Goal: Answer question/provide support

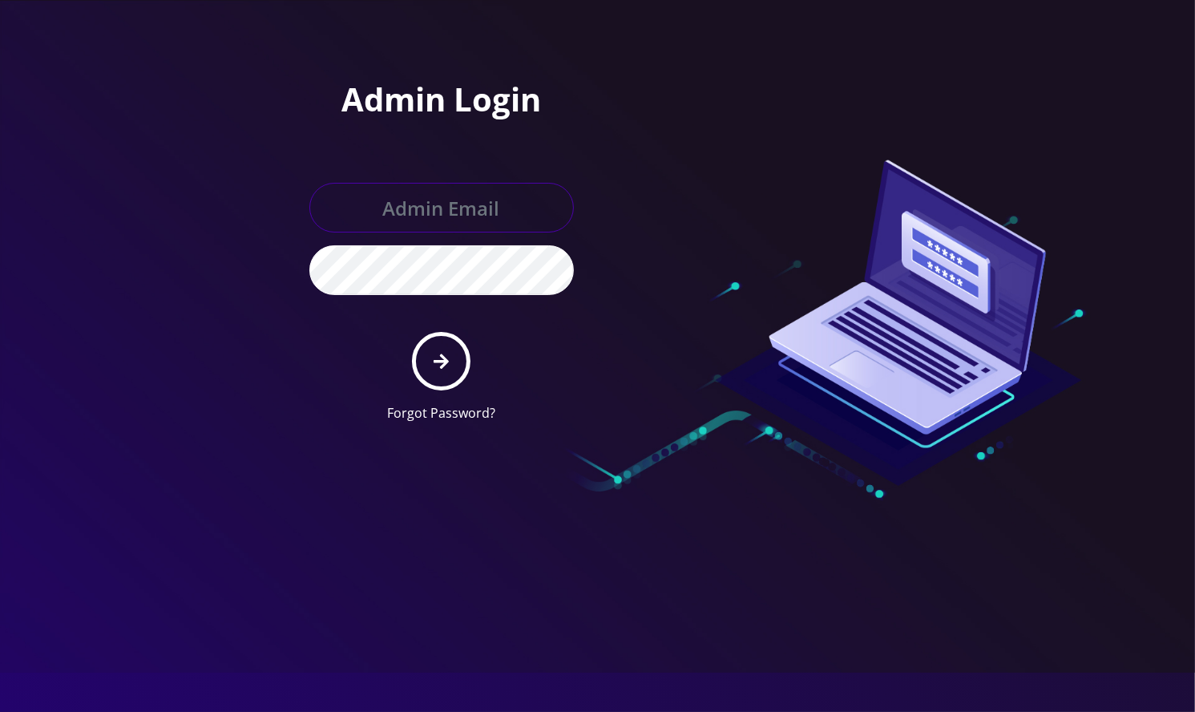
type input "[EMAIL_ADDRESS][DOMAIN_NAME]"
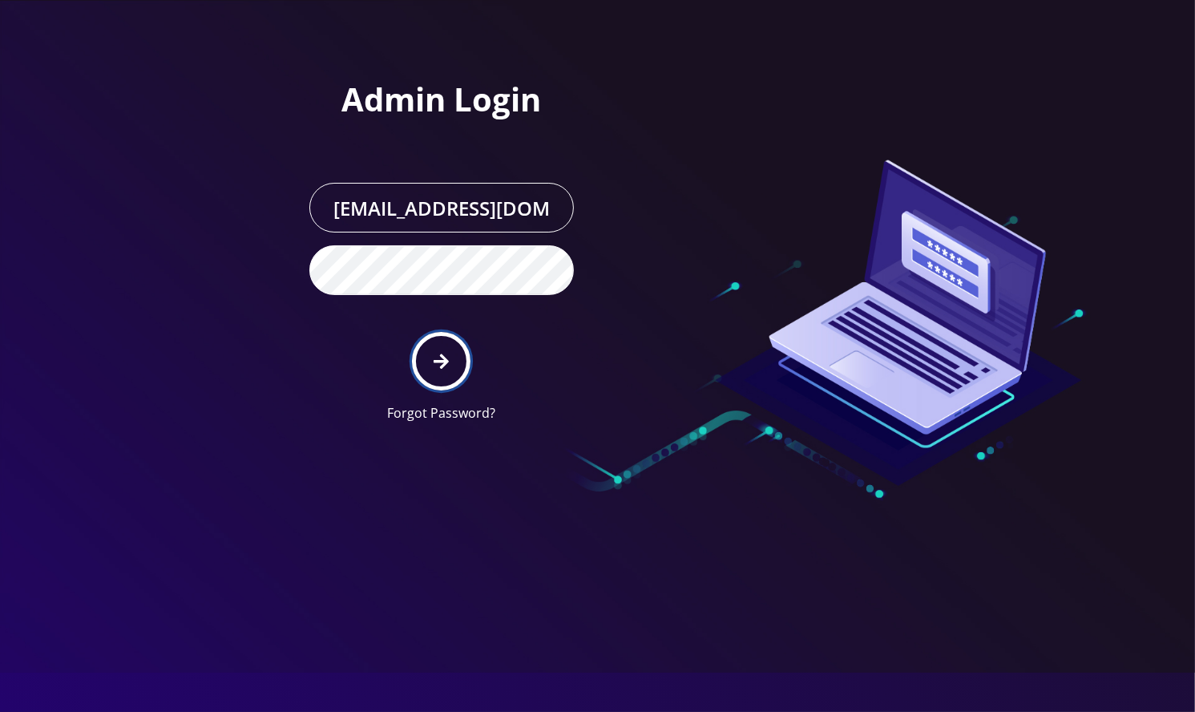
click at [459, 378] on button "submit" at bounding box center [441, 361] width 59 height 59
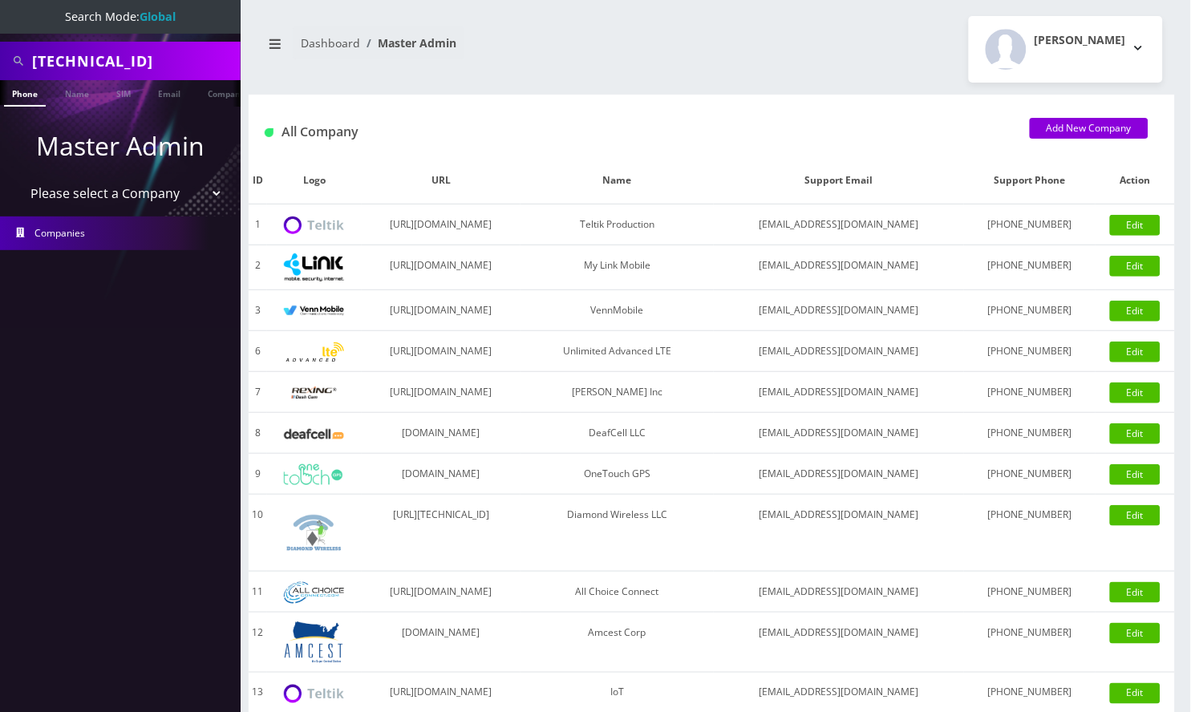
click at [104, 55] on input "89148000011798233282" at bounding box center [134, 61] width 204 height 30
paste input "9174942208"
type input "9174942208"
click at [72, 93] on link "Name" at bounding box center [77, 93] width 40 height 26
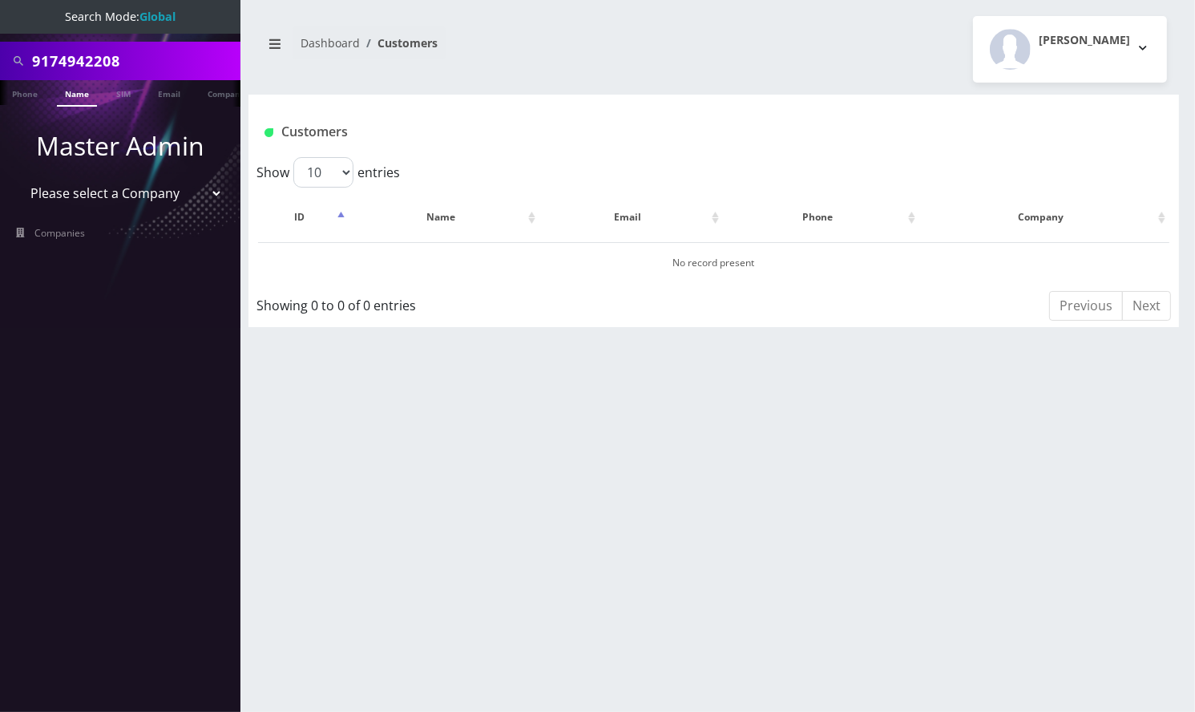
click at [30, 97] on link "Phone" at bounding box center [25, 92] width 42 height 25
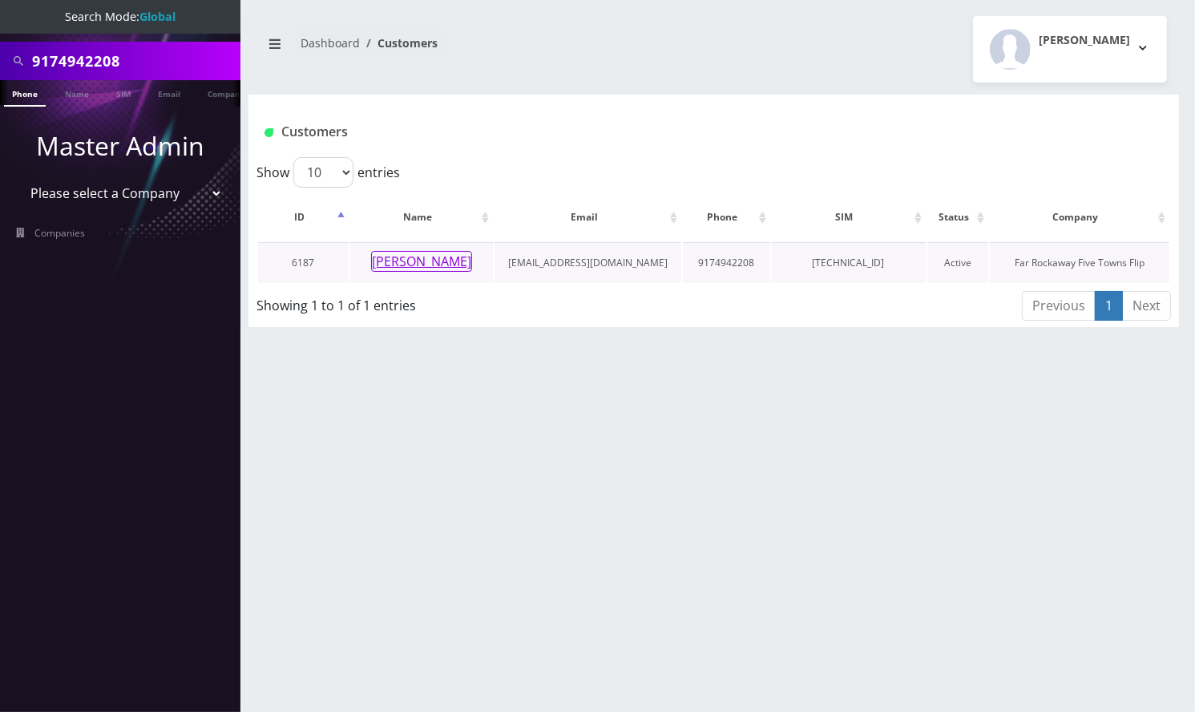
click at [398, 252] on button "[PERSON_NAME]" at bounding box center [421, 261] width 101 height 21
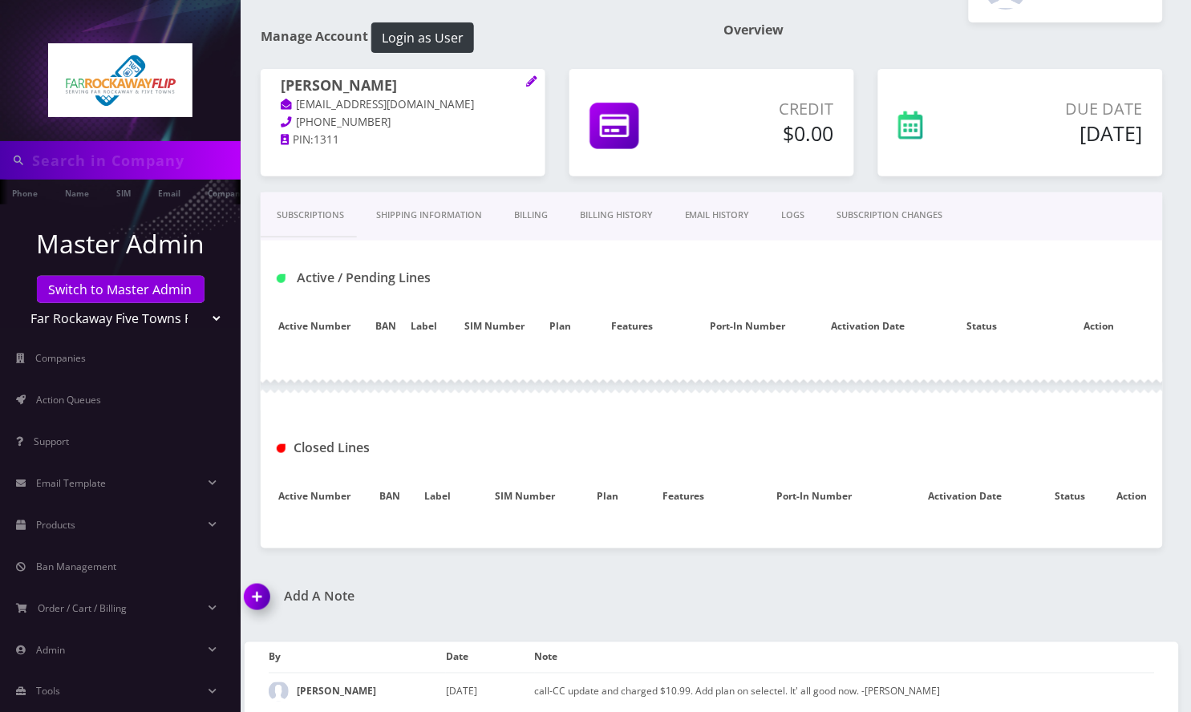
scroll to position [91, 0]
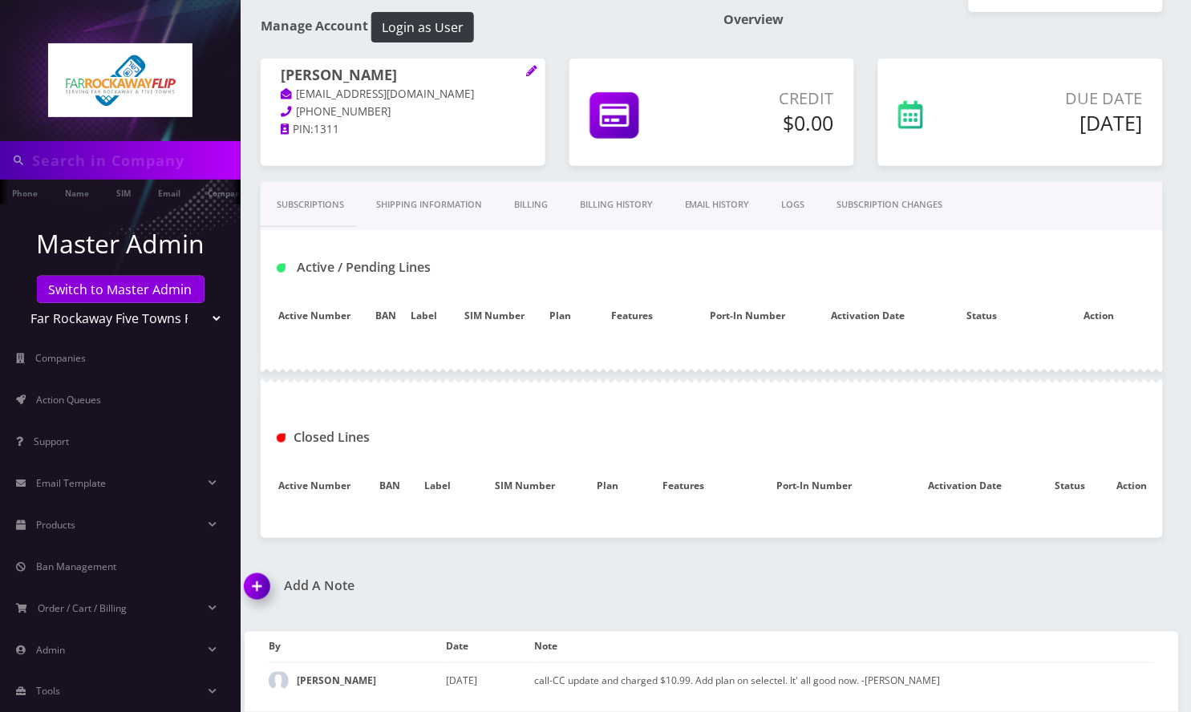
click at [548, 578] on h1 "Add A Note" at bounding box center [472, 585] width 455 height 15
click at [257, 568] on img at bounding box center [260, 591] width 47 height 47
type input "9174942208"
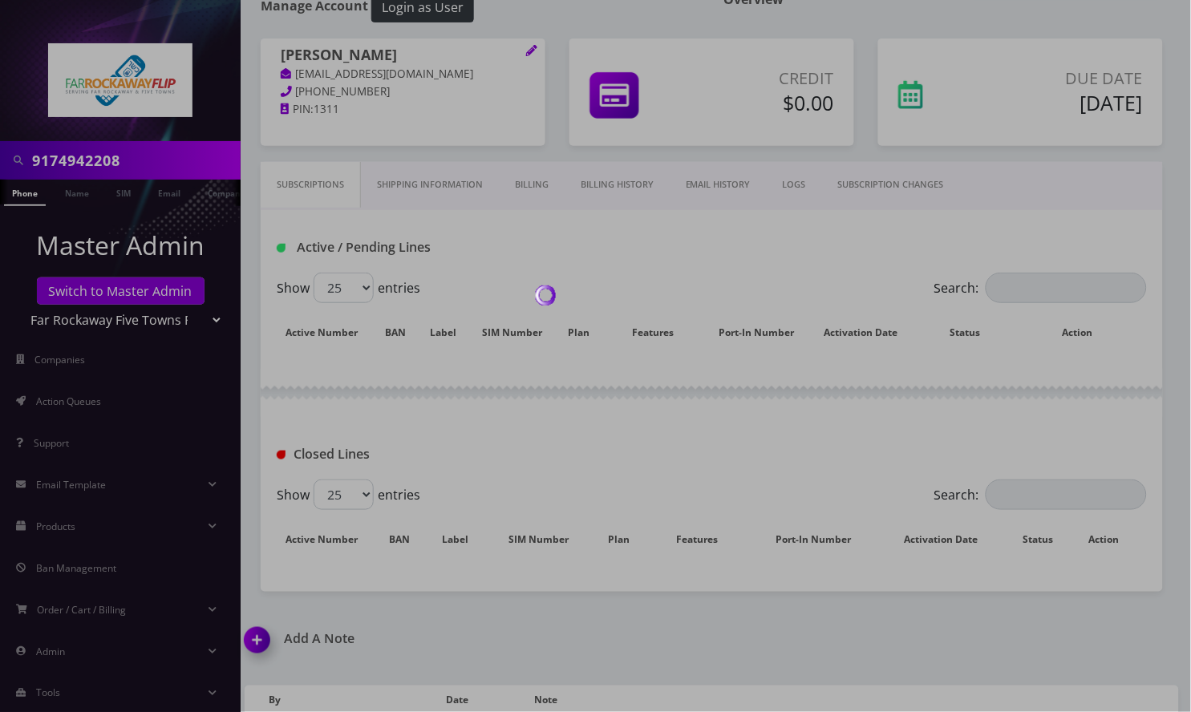
scroll to position [160, 0]
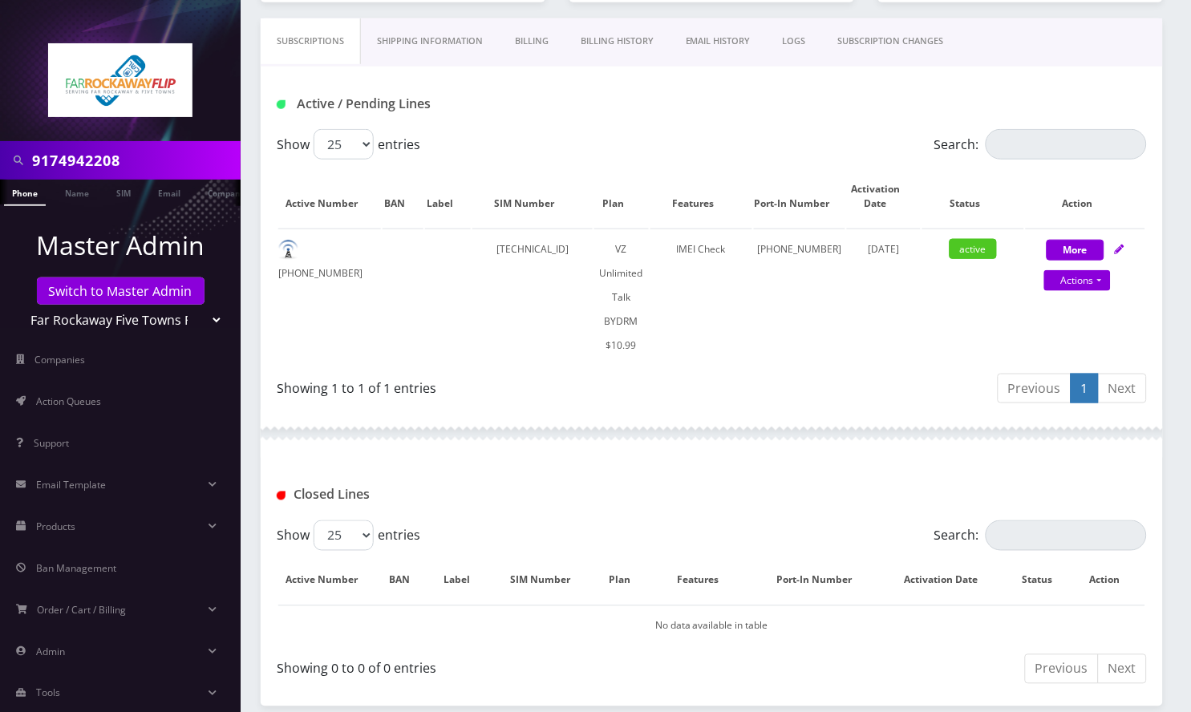
click at [266, 570] on div "Show 25 50 100 250 500 entries Search: Active Number BAN Label SIM Number Plan …" at bounding box center [712, 605] width 902 height 170
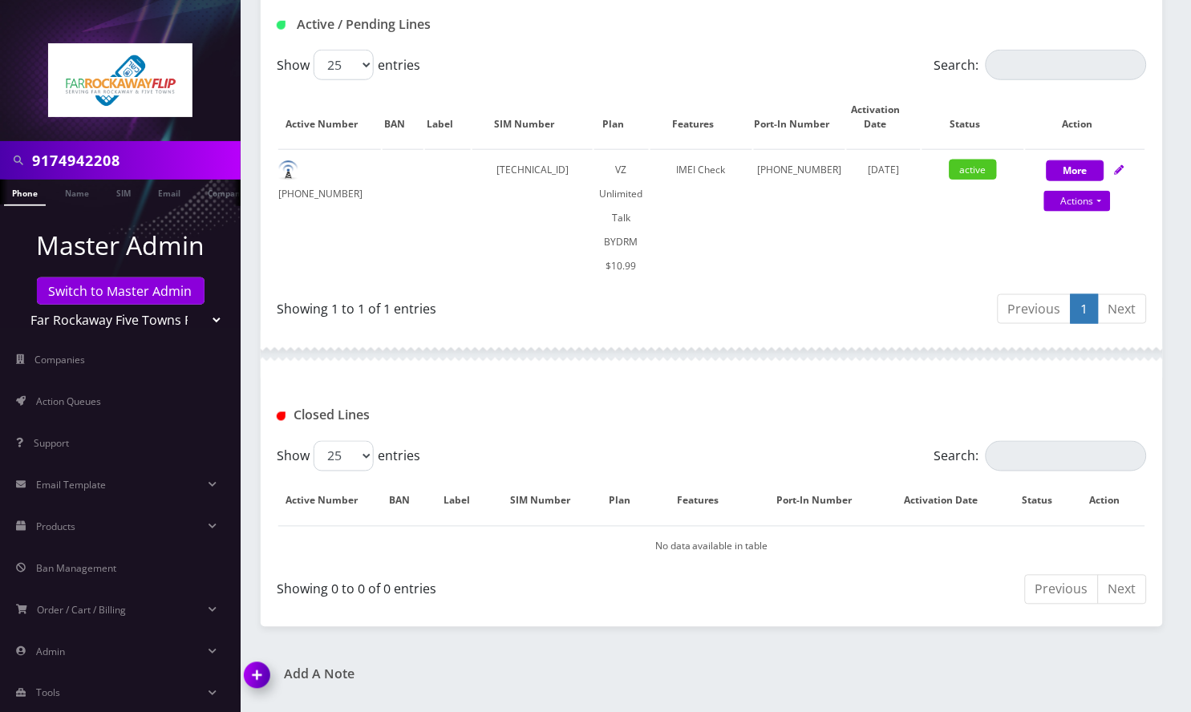
scroll to position [369, 0]
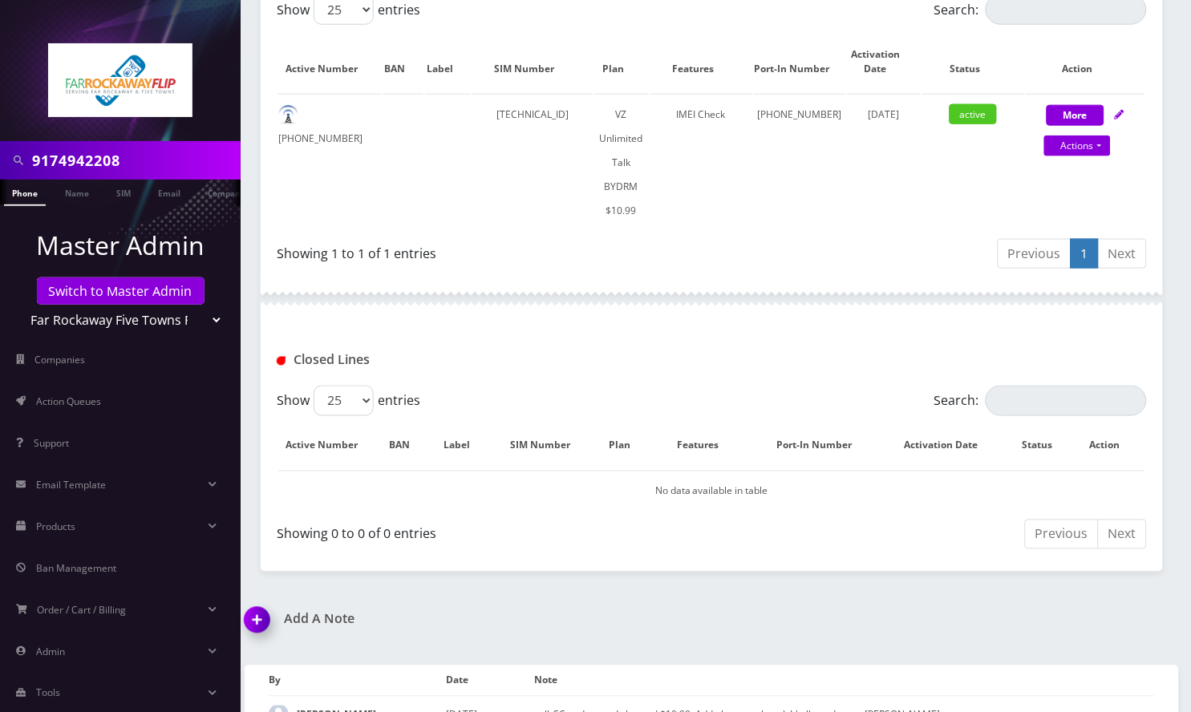
click at [250, 602] on img at bounding box center [260, 625] width 47 height 47
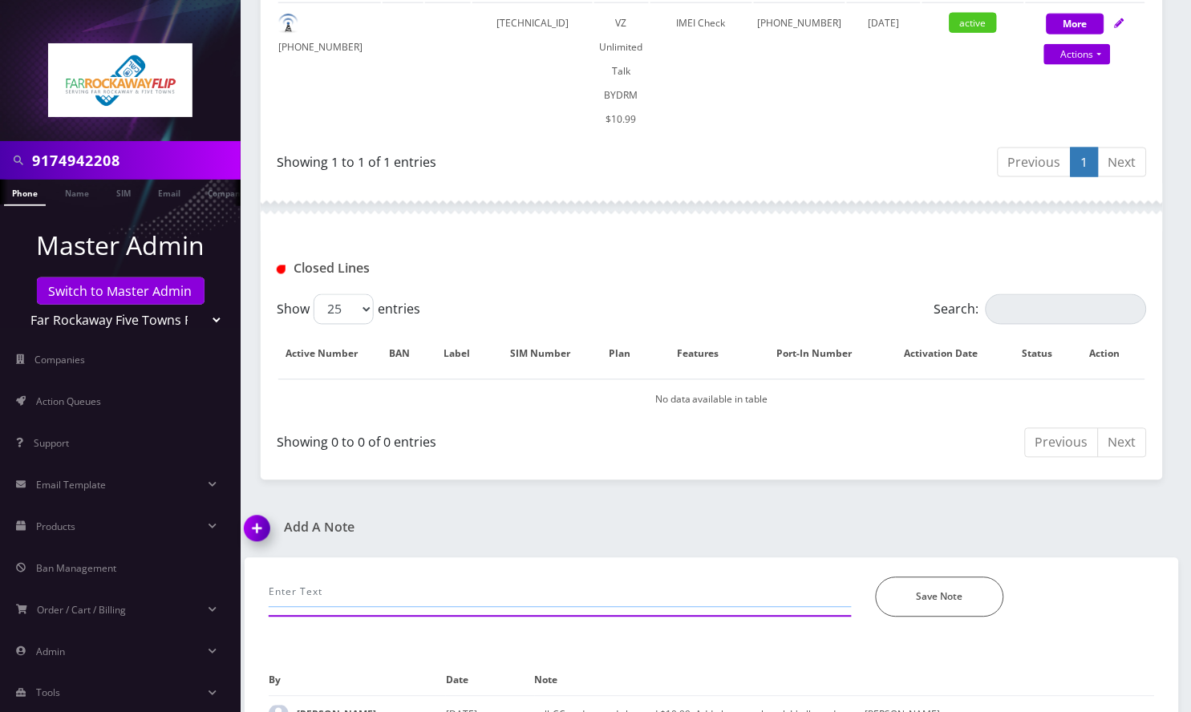
click at [382, 577] on input "text" at bounding box center [560, 592] width 583 height 30
type input "porting out, advised to call the store--Angel"
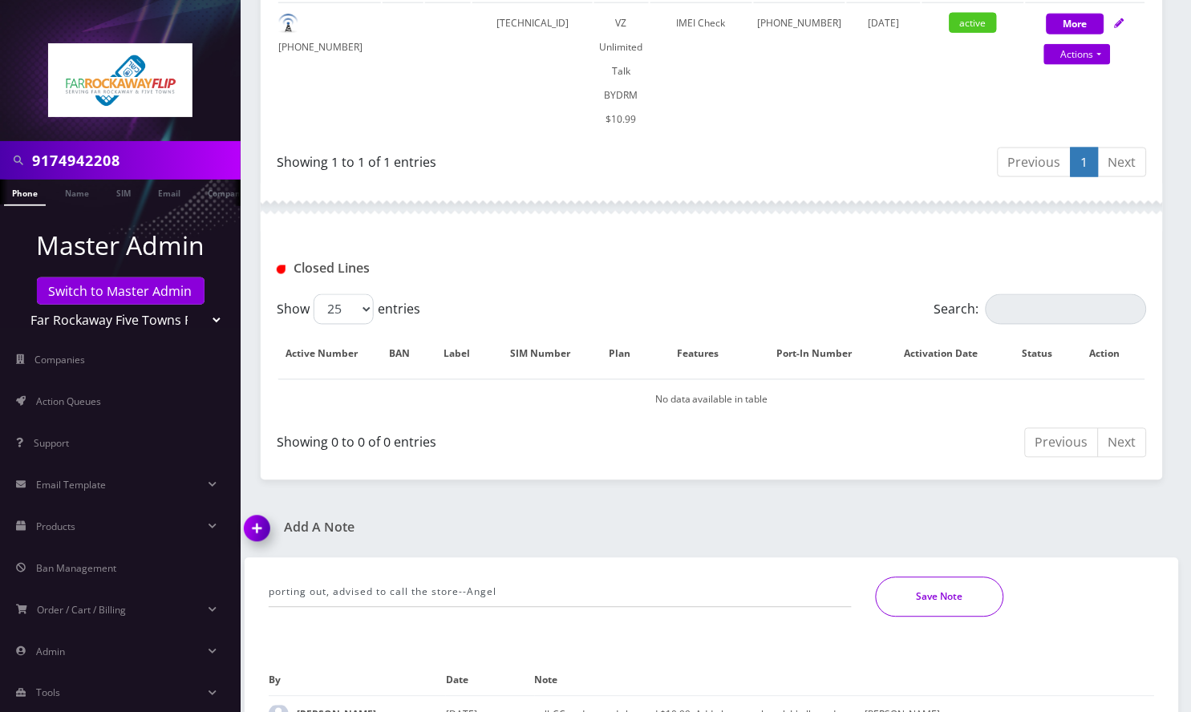
click at [978, 577] on button "Save Note" at bounding box center [940, 597] width 128 height 40
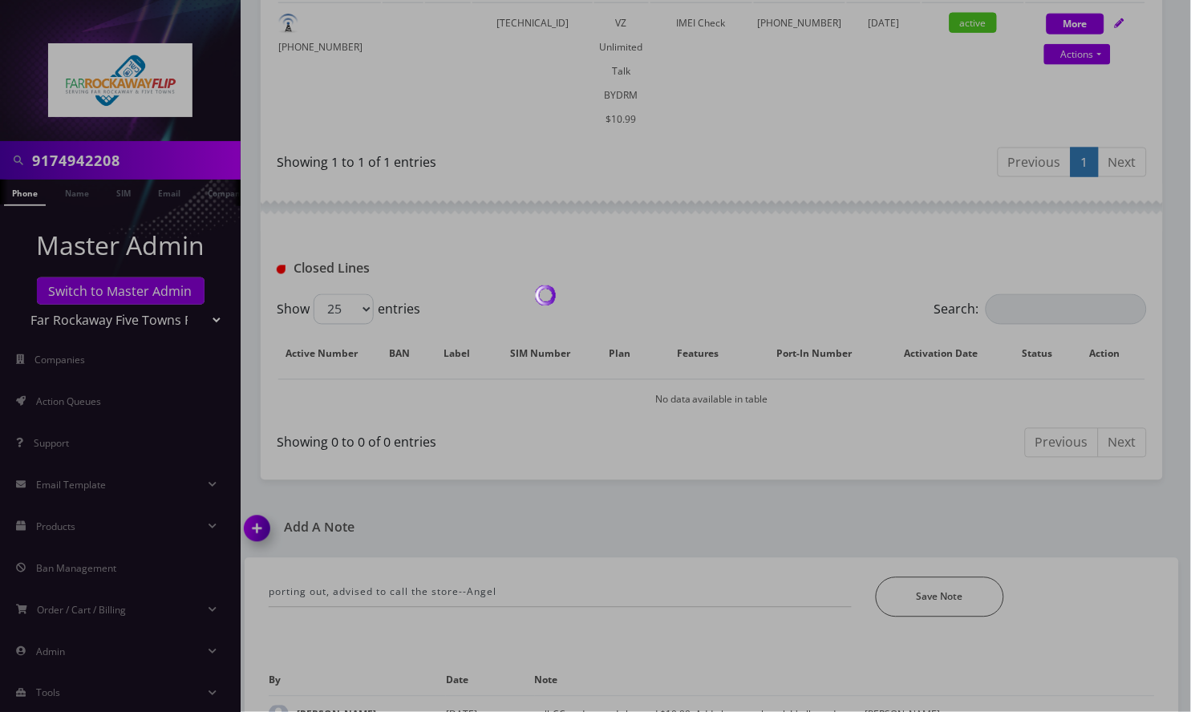
scroll to position [427, 0]
